Goal: Information Seeking & Learning: Learn about a topic

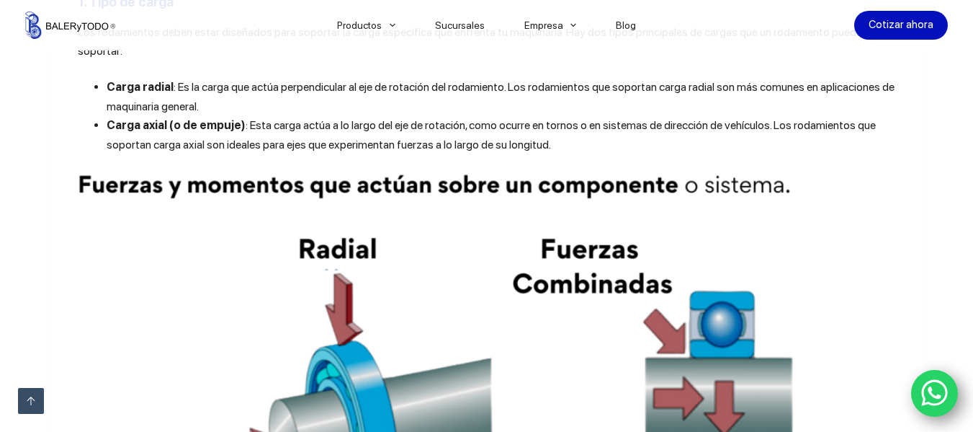
scroll to position [865, 0]
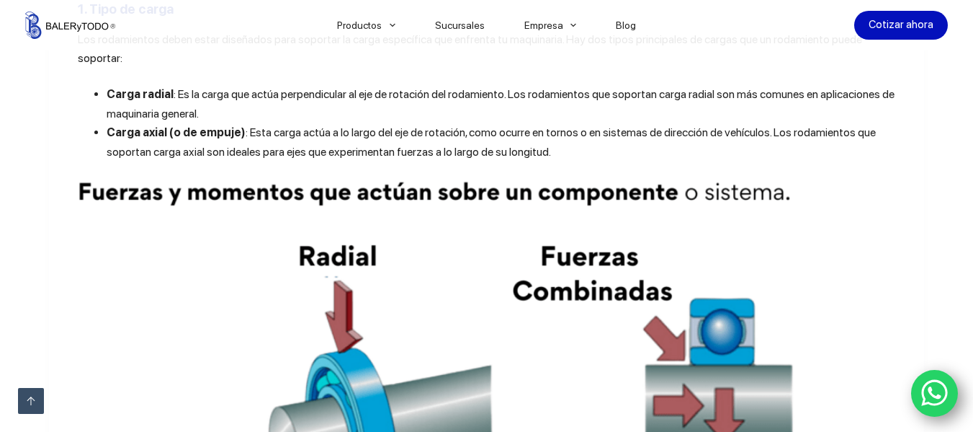
click at [497, 87] on span ": Es la carga que actúa perpendicular al eje de rotación del rodamiento. Los ro…" at bounding box center [501, 103] width 788 height 32
click at [495, 87] on span ": Es la carga que actúa perpendicular al eje de rotación del rodamiento. Los ro…" at bounding box center [501, 103] width 788 height 32
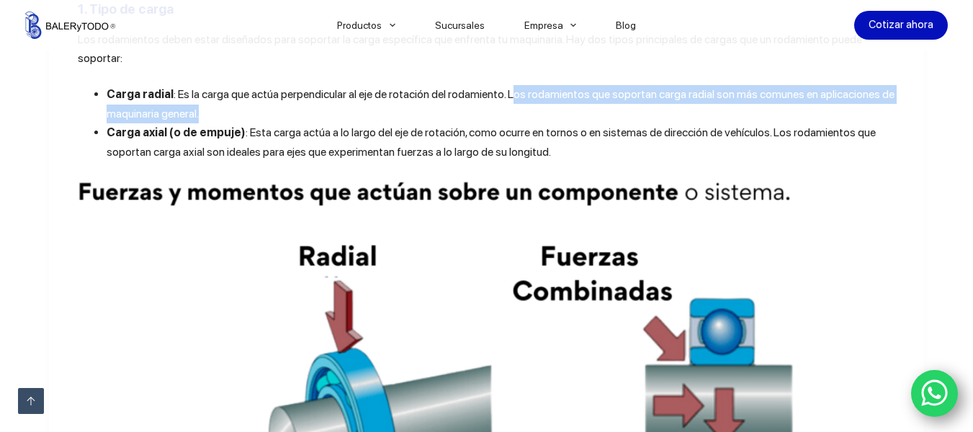
drag, startPoint x: 508, startPoint y: 71, endPoint x: 591, endPoint y: 102, distance: 88.5
click at [591, 102] on li "Carga radial : Es la carga que actúa perpendicular al eje de rotación del rodam…" at bounding box center [502, 104] width 790 height 38
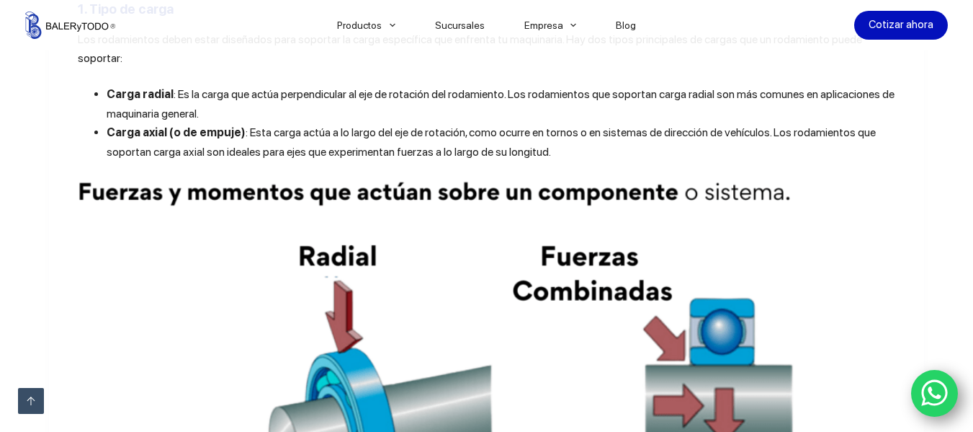
click at [107, 125] on b "Carga axial (o de empuje)" at bounding box center [176, 132] width 139 height 14
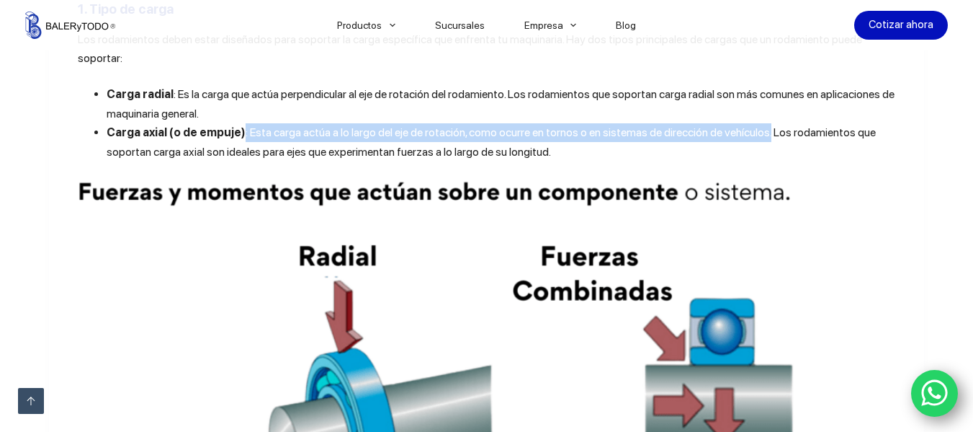
drag, startPoint x: 234, startPoint y: 113, endPoint x: 759, endPoint y: 115, distance: 525.3
click at [759, 125] on span ": Esta carga actúa a lo largo del eje de rotación, como ocurre en tornos o en s…" at bounding box center [492, 141] width 770 height 32
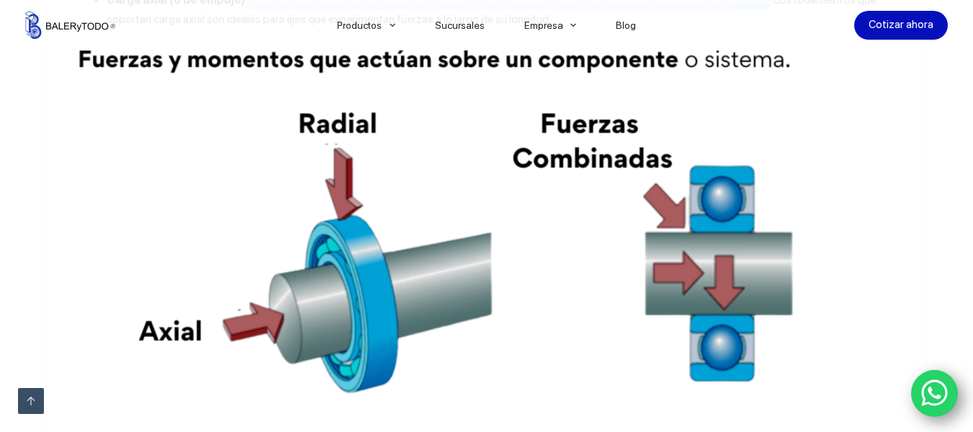
scroll to position [976, 0]
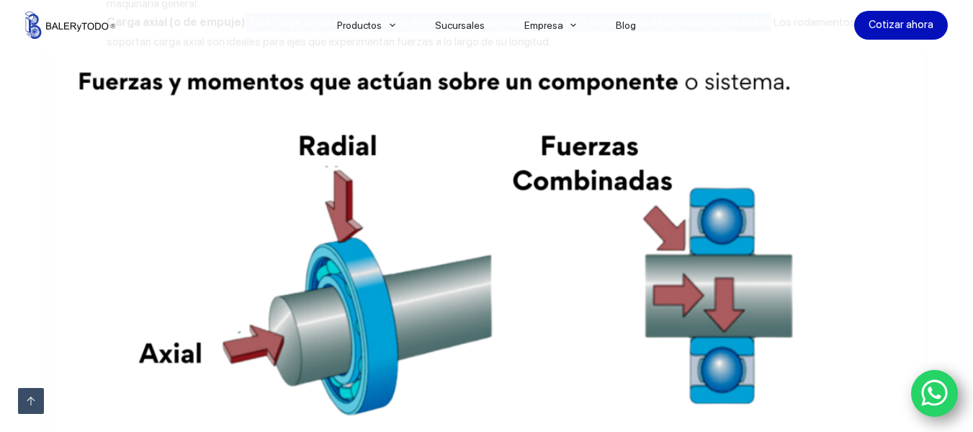
click at [744, 301] on img at bounding box center [487, 275] width 819 height 414
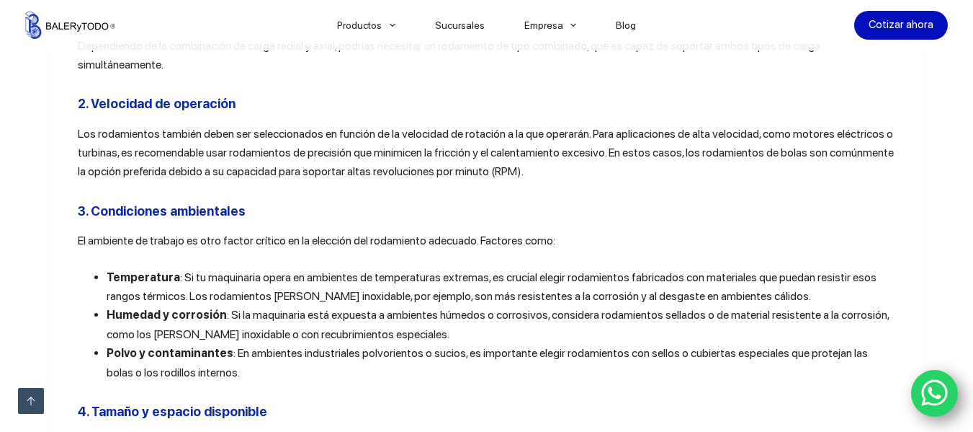
scroll to position [1447, 0]
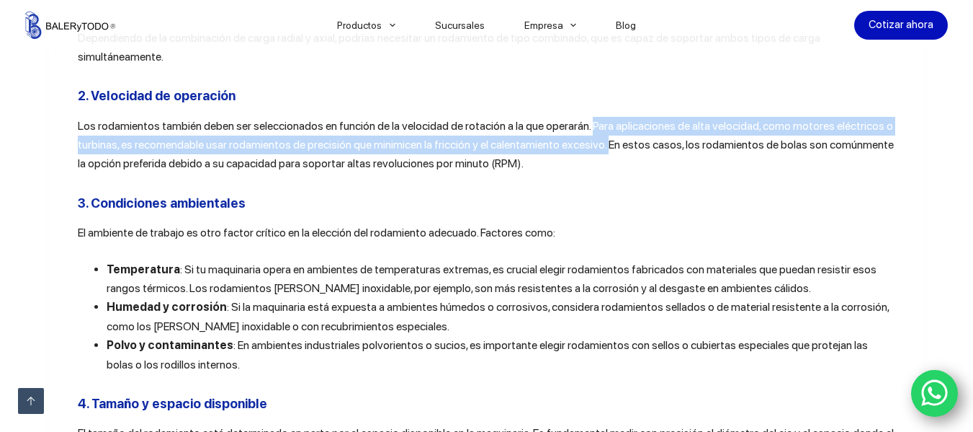
drag, startPoint x: 587, startPoint y: 94, endPoint x: 605, endPoint y: 104, distance: 20.4
click at [605, 119] on span "Los rodamientos también deben ser seleccionados en función de la velocidad de r…" at bounding box center [486, 145] width 816 height 52
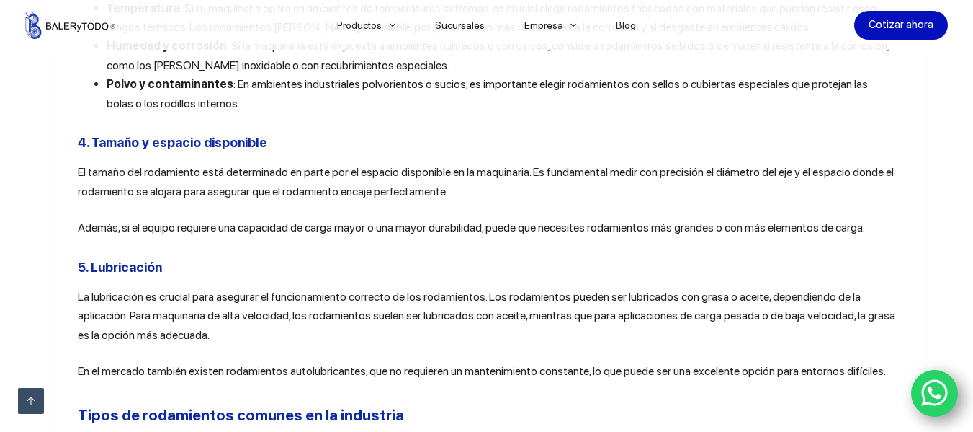
scroll to position [1693, 0]
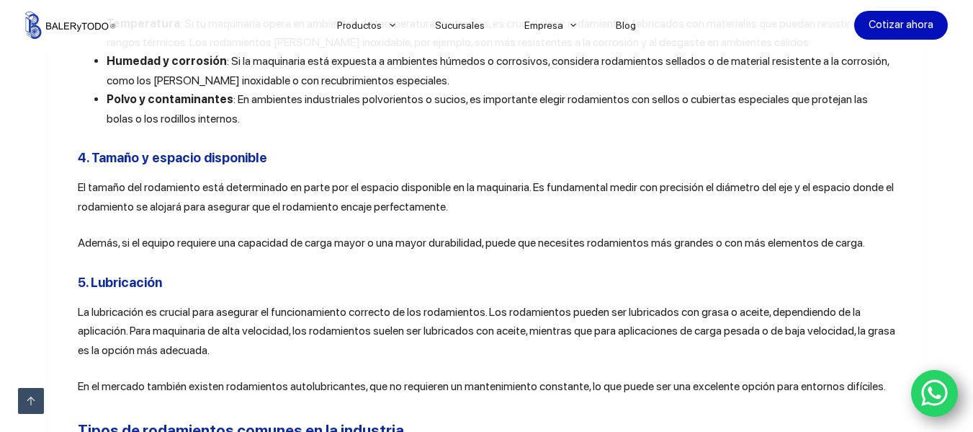
click at [349, 272] on h3 "5. Lubricación" at bounding box center [487, 281] width 819 height 19
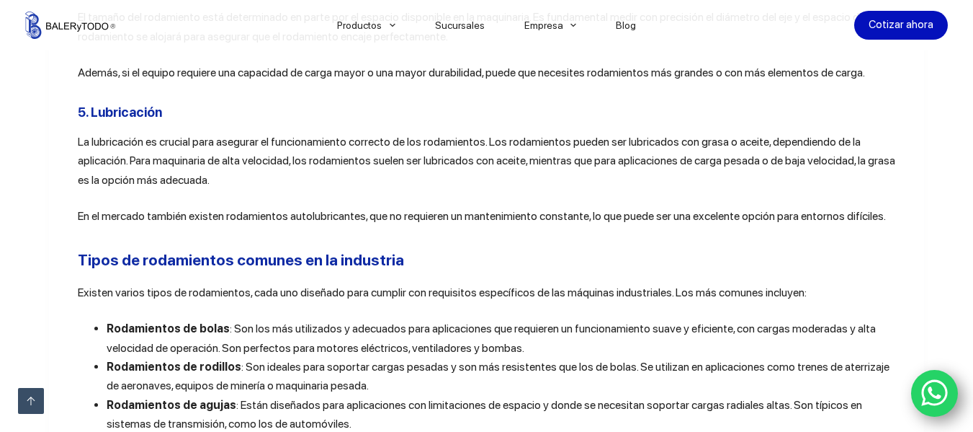
scroll to position [1837, 0]
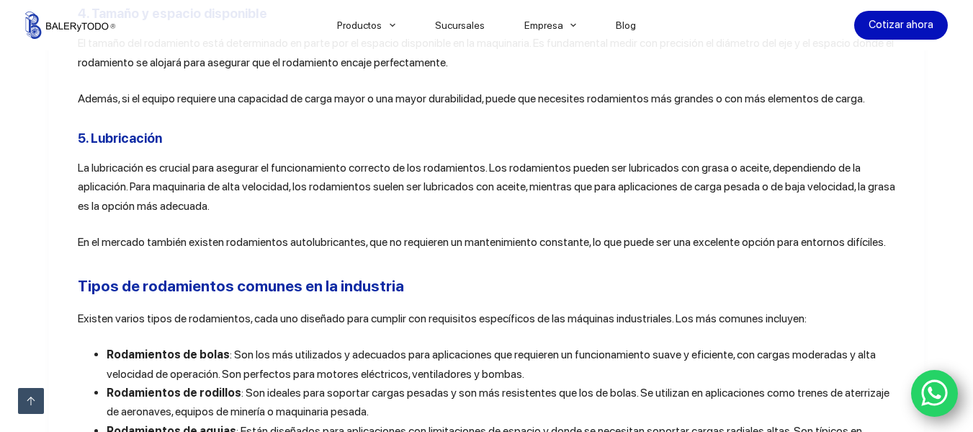
click at [346, 191] on div "En el mundo de la maquinaria industrial, los rodamientos son componentes esenci…" at bounding box center [487, 138] width 819 height 2864
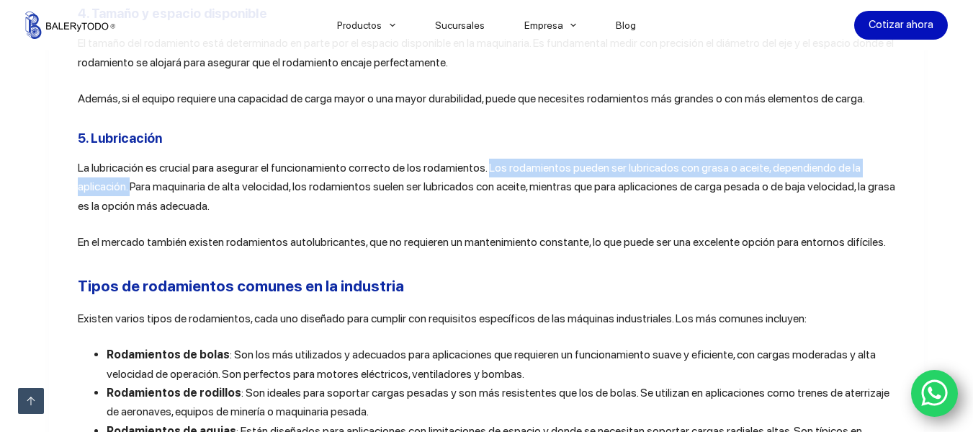
drag, startPoint x: 483, startPoint y: 133, endPoint x: 128, endPoint y: 154, distance: 355.8
click at [128, 161] on span "La lubricación es crucial para asegurar el funcionamiento correcto de los rodam…" at bounding box center [487, 187] width 818 height 52
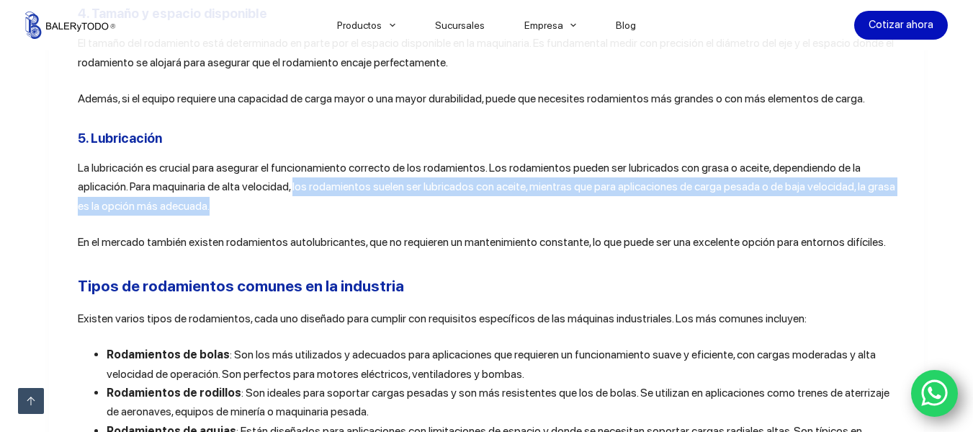
drag, startPoint x: 290, startPoint y: 156, endPoint x: 543, endPoint y: 166, distance: 253.8
click at [543, 166] on p "La lubricación es crucial para asegurar el funcionamiento correcto de los rodam…" at bounding box center [487, 187] width 819 height 57
